Goal: Information Seeking & Learning: Learn about a topic

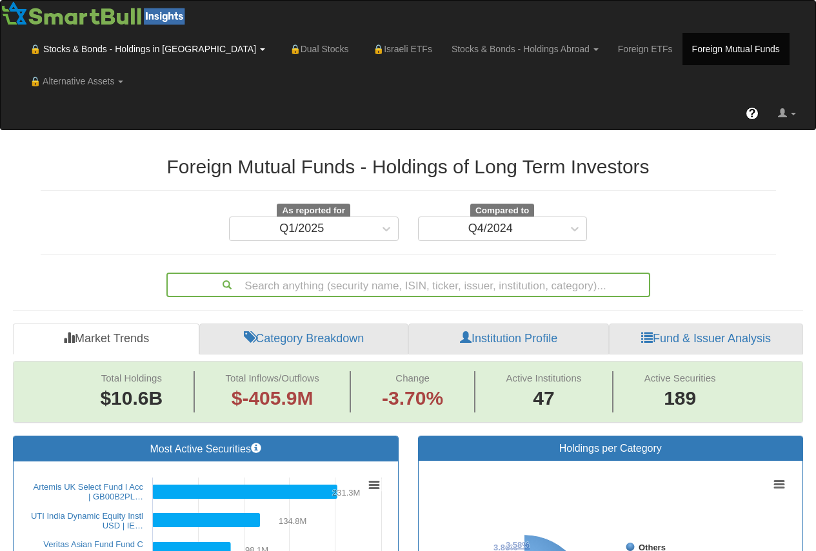
click at [75, 48] on link "🔒 Stocks & Bonds - Holdings in [GEOGRAPHIC_DATA]" at bounding box center [147, 49] width 255 height 32
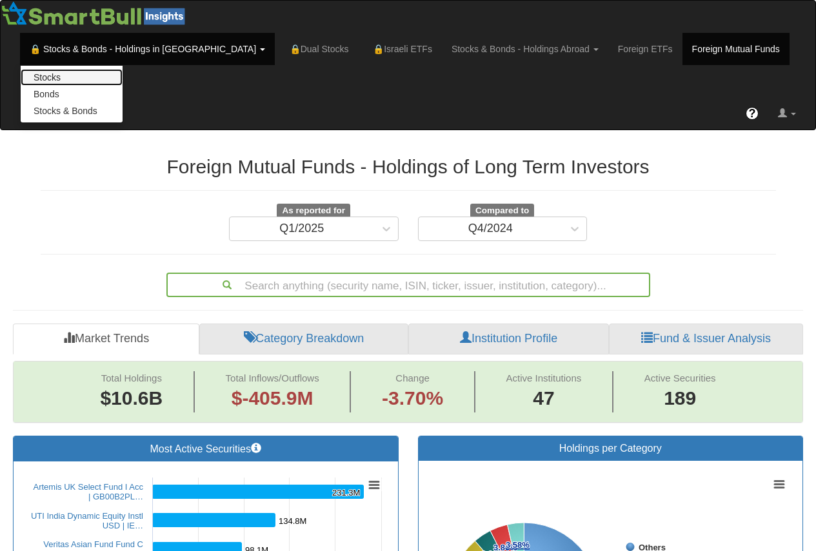
click at [88, 77] on link "Stocks" at bounding box center [72, 77] width 102 height 17
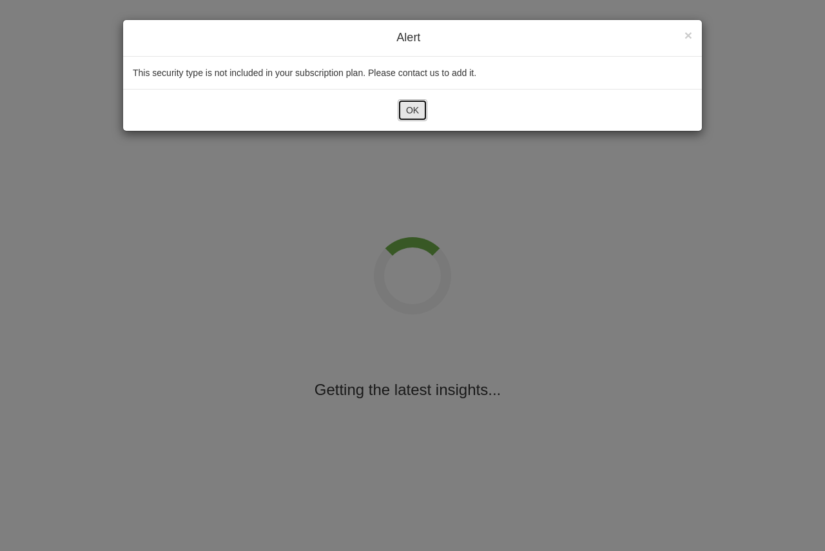
click at [414, 109] on button "OK" at bounding box center [413, 110] width 30 height 22
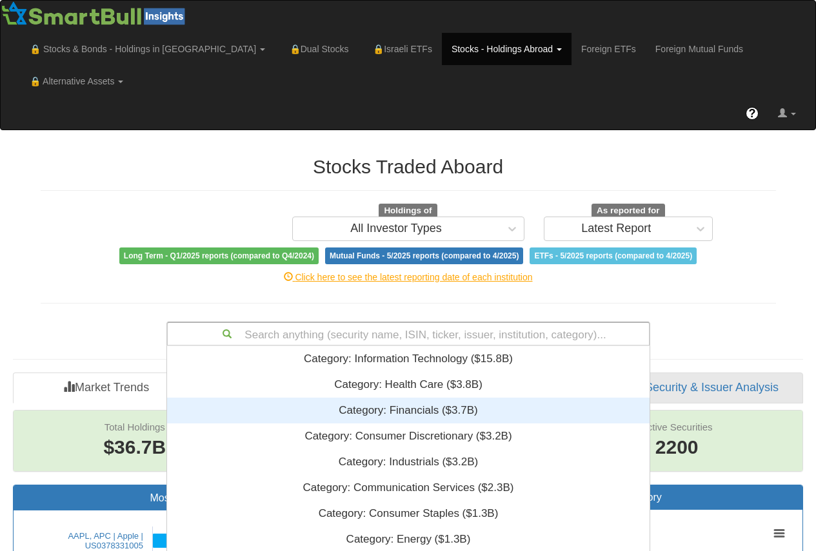
click at [396, 322] on div "Search anything (security name, ISIN, ticker, issuer, institution, category)...…" at bounding box center [408, 334] width 484 height 25
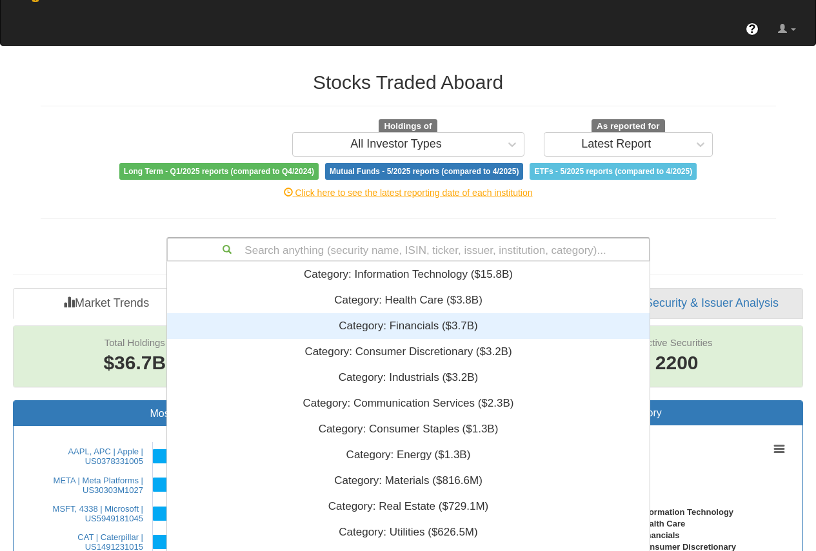
scroll to position [311, 473]
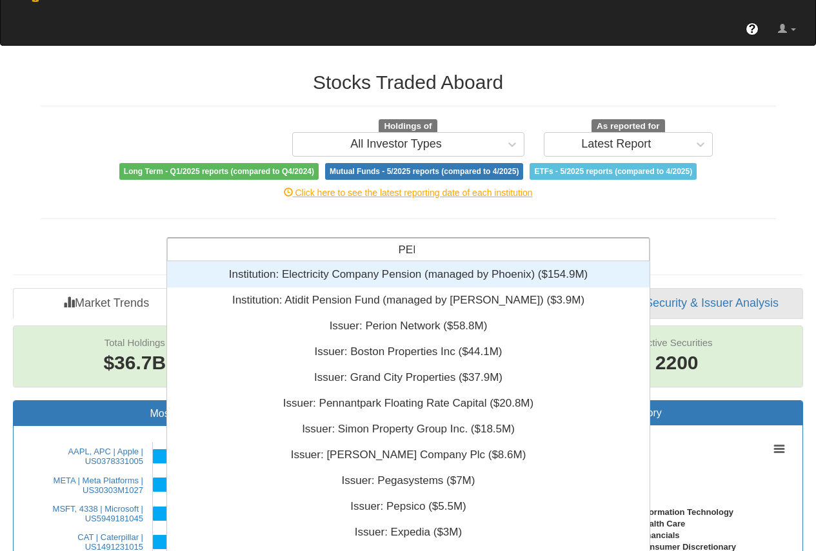
type input "PERI"
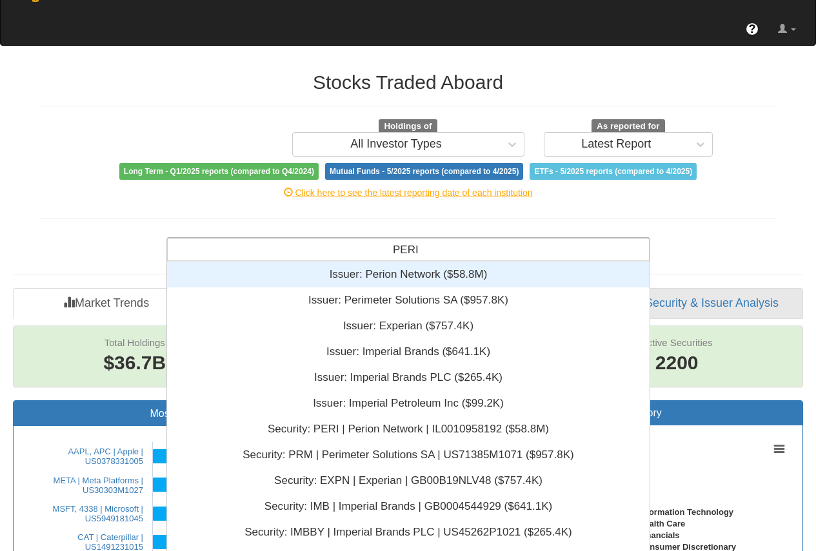
scroll to position [300, 473]
click at [409, 262] on div "Issuer: ‎Perion Network ‎($58.8M)‏" at bounding box center [408, 275] width 482 height 26
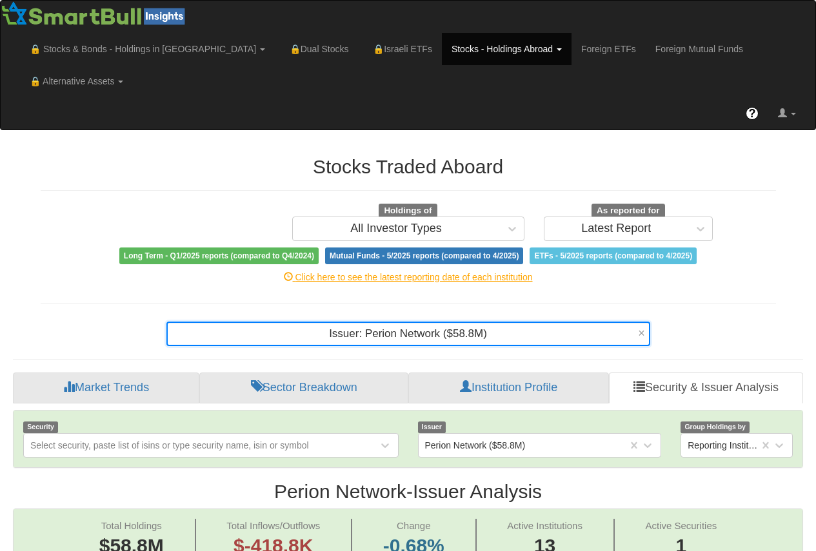
scroll to position [84, 0]
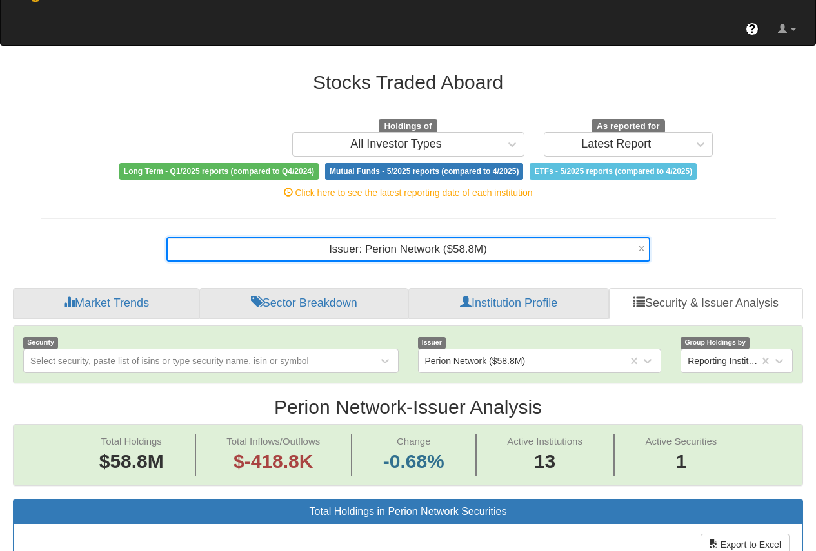
click at [415, 262] on div "Issuer: ‎Perion Network ‎($58.8M)‏ ×" at bounding box center [408, 249] width 484 height 25
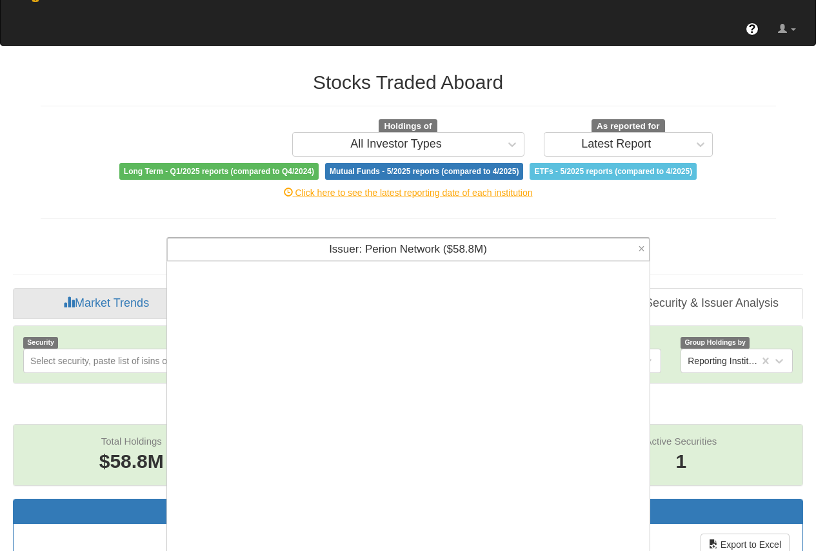
scroll to position [311, 473]
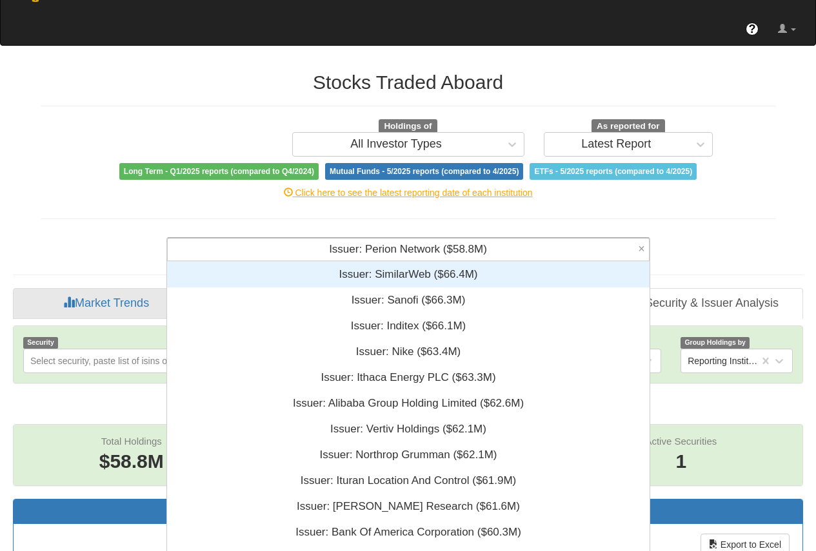
click at [494, 239] on div "Issuer: ‎Perion Network ‎($58.8M)‏" at bounding box center [408, 250] width 481 height 22
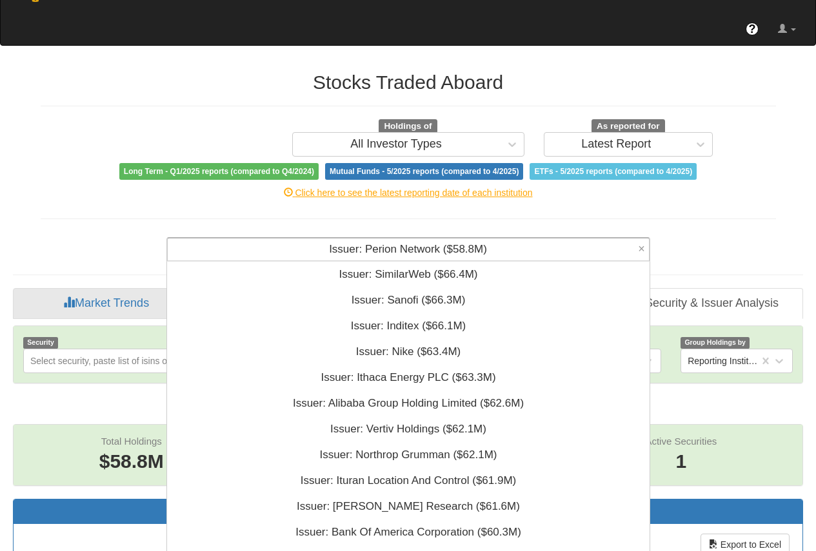
click at [494, 239] on div "Issuer: ‎Perion Network ‎($58.8M)‏" at bounding box center [408, 250] width 481 height 22
drag, startPoint x: 448, startPoint y: 217, endPoint x: 315, endPoint y: 226, distance: 133.2
click at [315, 239] on div "Issuer: ‎Perion Network ‎($58.8M)‏" at bounding box center [408, 250] width 481 height 22
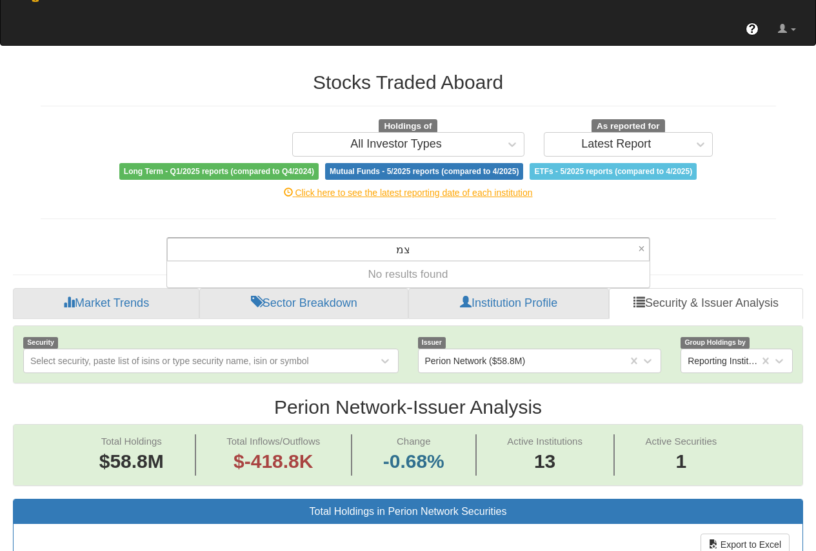
type input "צ"
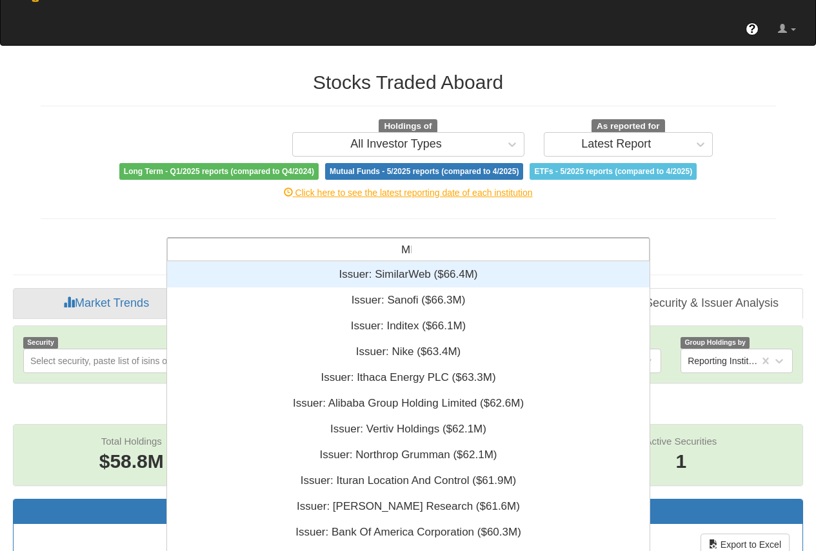
scroll to position [0, 0]
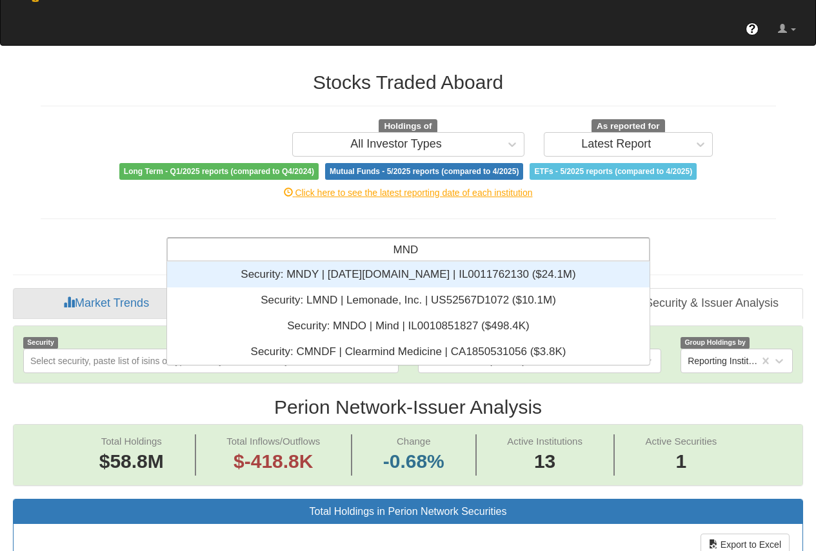
type input "MNDY"
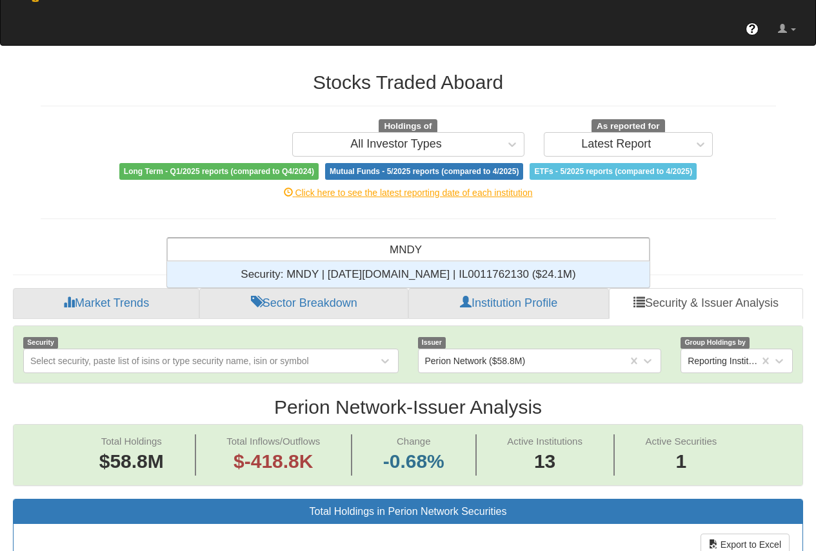
click at [392, 262] on div "Security: ‎MNDY | [DATE][DOMAIN_NAME] | IL0011762130 ‎($24.1M)‏" at bounding box center [408, 275] width 482 height 26
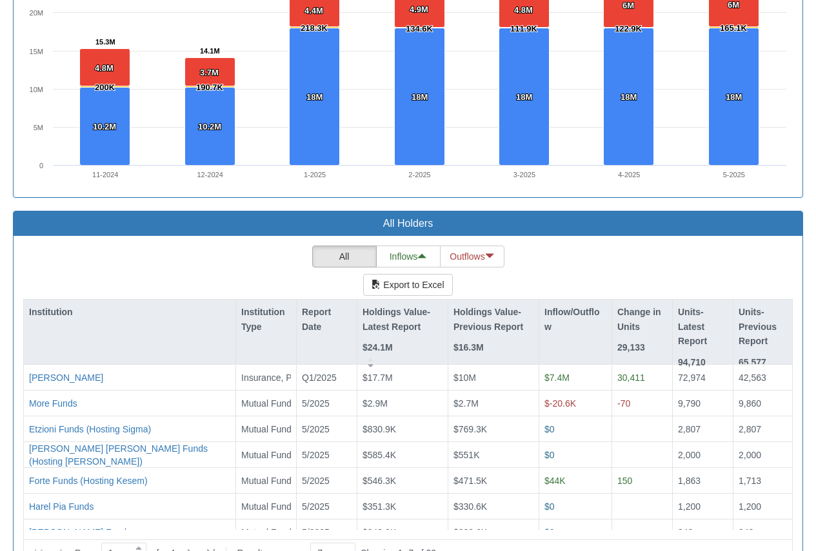
click at [141, 250] on div "All Inflows Outflows Export to Excel Institution Institution Type Report Date H…" at bounding box center [407, 401] width 769 height 311
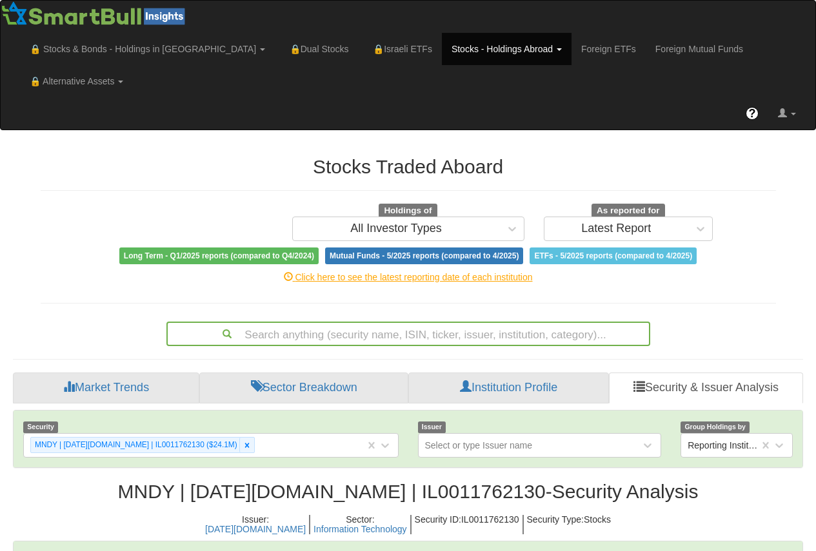
scroll to position [26, 766]
